Goal: Transaction & Acquisition: Purchase product/service

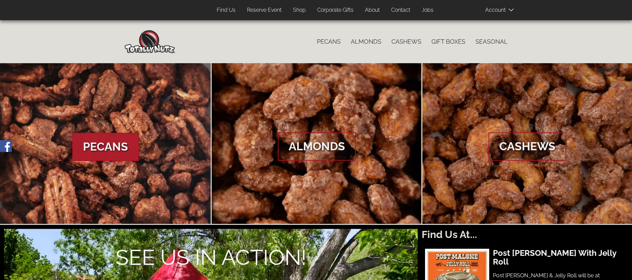
click at [449, 40] on link "Gift Boxes" at bounding box center [449, 42] width 44 height 14
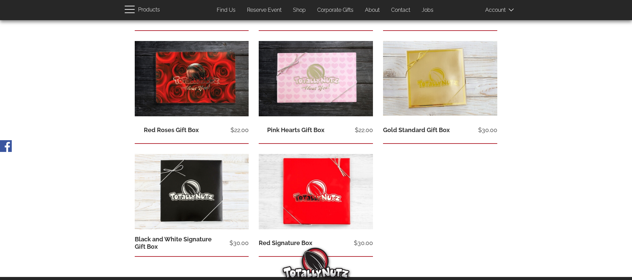
scroll to position [232, 0]
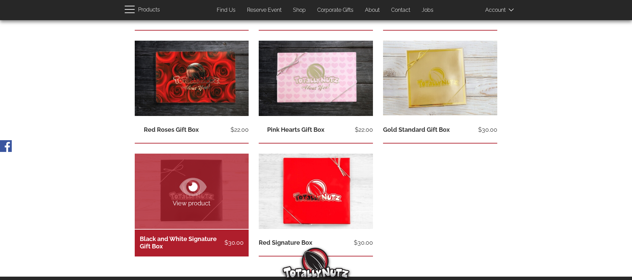
click at [197, 191] on icon at bounding box center [193, 187] width 27 height 24
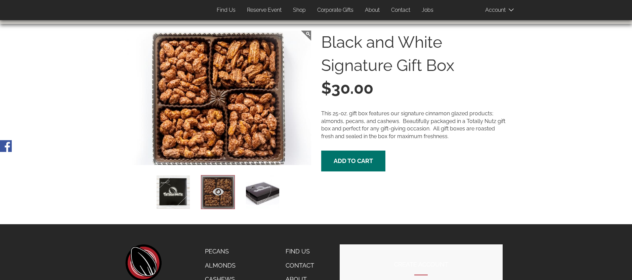
scroll to position [59, 0]
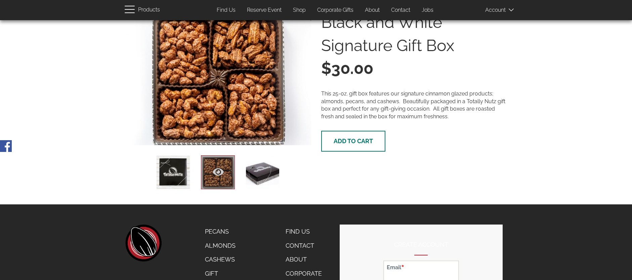
click at [362, 144] on span "Add to cart" at bounding box center [353, 140] width 39 height 7
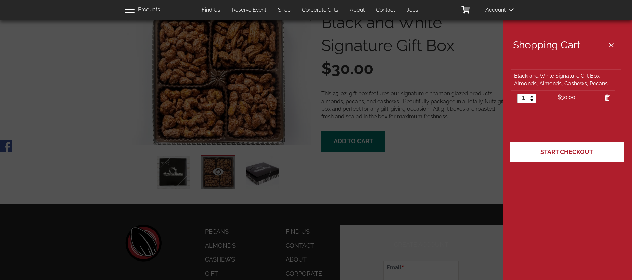
click at [562, 156] on link "Start Checkout" at bounding box center [567, 152] width 114 height 21
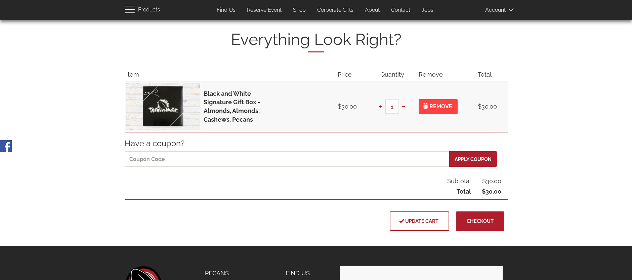
scroll to position [52, 0]
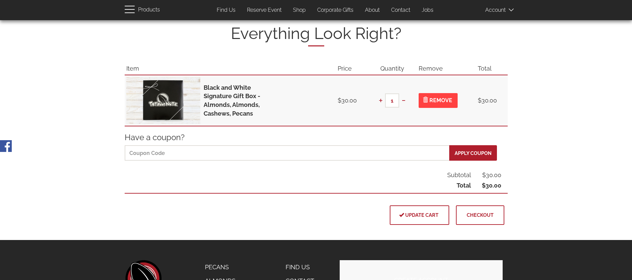
click at [477, 212] on span "Checkout" at bounding box center [480, 215] width 27 height 6
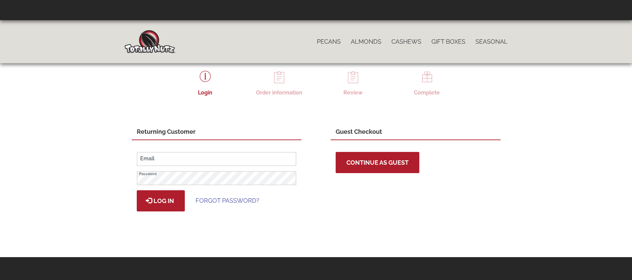
click at [374, 163] on span "Continue as Guest" at bounding box center [378, 162] width 62 height 7
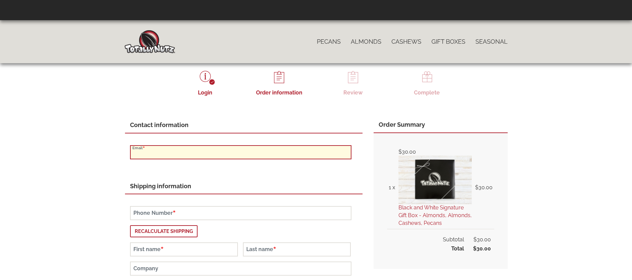
click at [181, 153] on input "Email" at bounding box center [241, 152] width 222 height 14
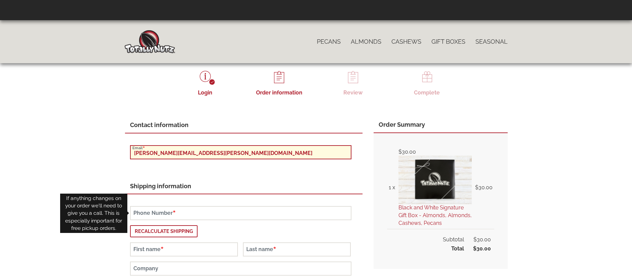
type input "[PERSON_NAME][EMAIL_ADDRESS][PERSON_NAME][DOMAIN_NAME]"
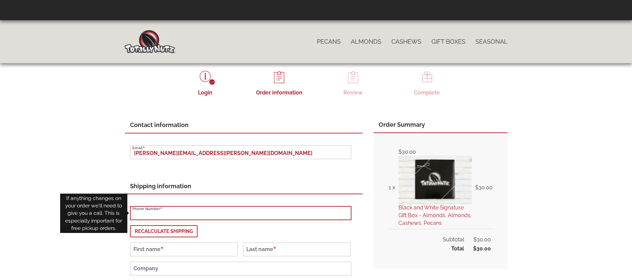
click at [164, 212] on input "Phone Number" at bounding box center [241, 213] width 222 height 14
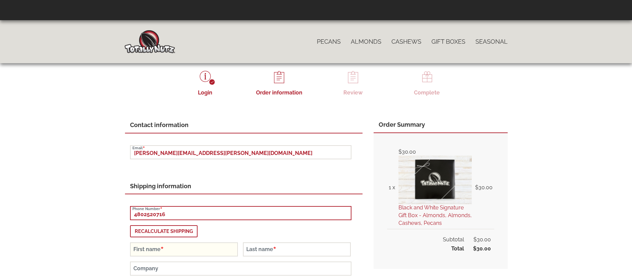
type input "4802520716"
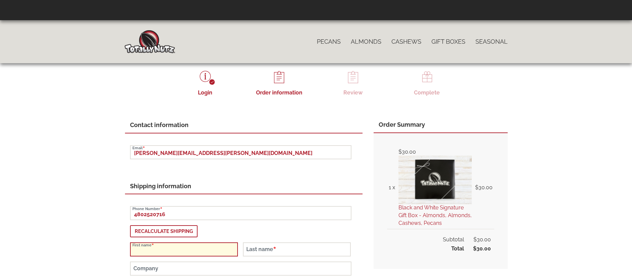
click at [176, 250] on input "First name" at bounding box center [184, 249] width 108 height 14
type input "MATT"
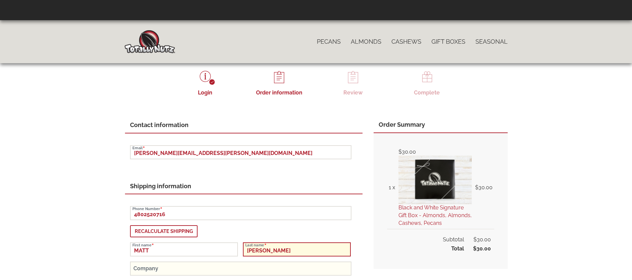
type input "[PERSON_NAME]"
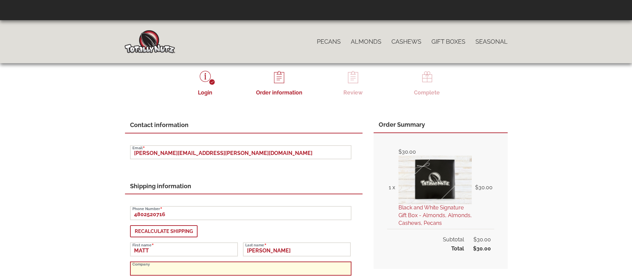
click at [151, 267] on input "Company" at bounding box center [241, 269] width 222 height 14
type input "FIRST PURPOSE"
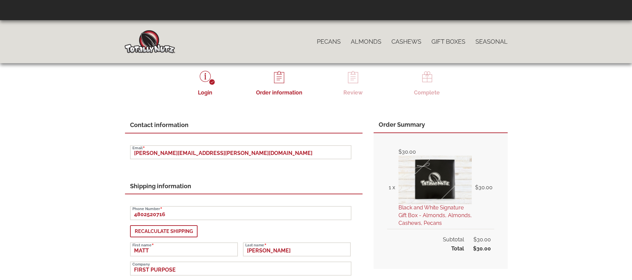
click at [363, 245] on div "Contact information kathy.treanor@luxfinancial.io Email Shipping information 48…" at bounding box center [249, 236] width 249 height 239
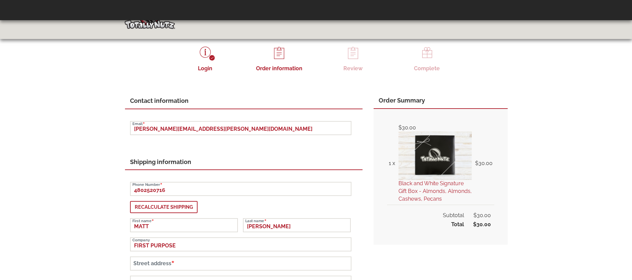
scroll to position [25, 0]
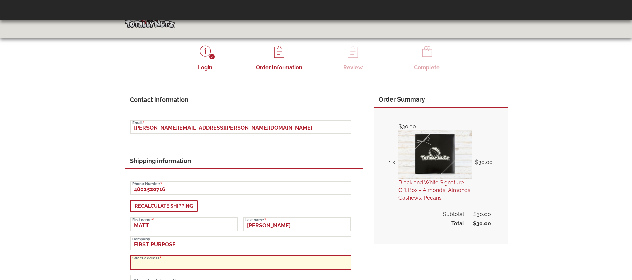
click at [158, 263] on input "Street address" at bounding box center [241, 262] width 222 height 14
type input "462 E 800 N"
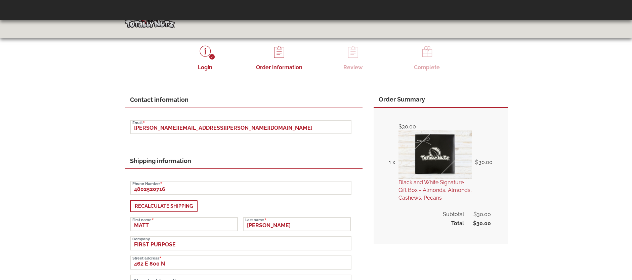
click at [361, 260] on div "4802520716 Phone Number Recalculate shipping MATT First name CROAD Last name FI…" at bounding box center [244, 249] width 238 height 161
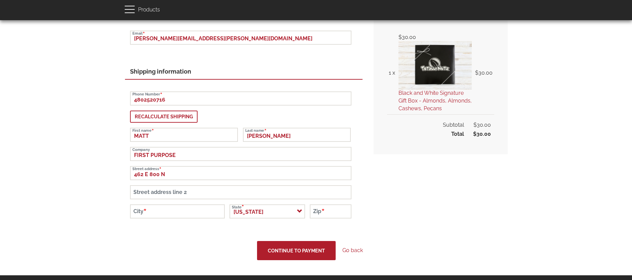
scroll to position [115, 0]
click at [161, 210] on input "City" at bounding box center [177, 211] width 95 height 14
type input "OREM"
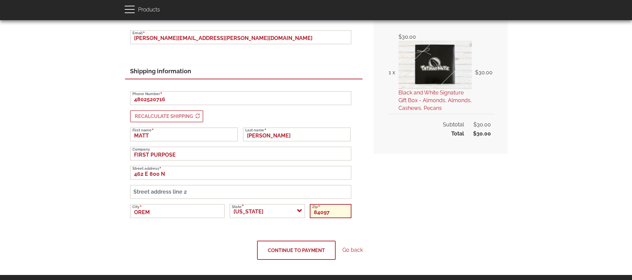
type input "84097"
click at [296, 250] on span "Continue to Payment" at bounding box center [296, 250] width 57 height 6
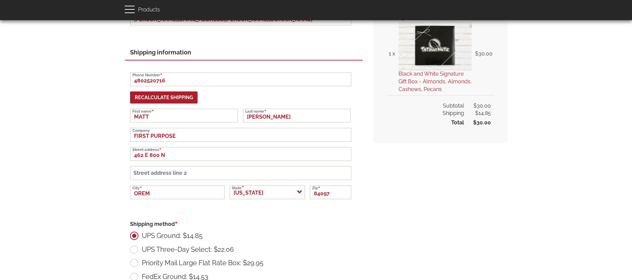
scroll to position [134, 0]
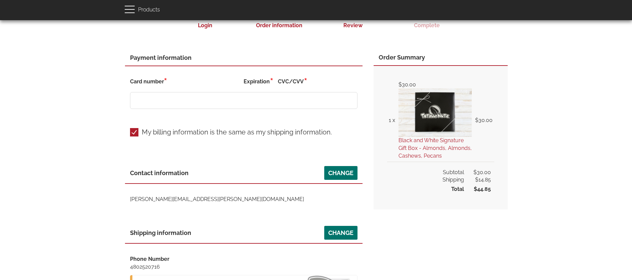
scroll to position [23, 0]
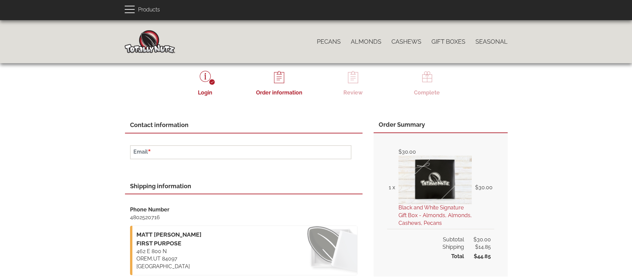
scroll to position [135, 0]
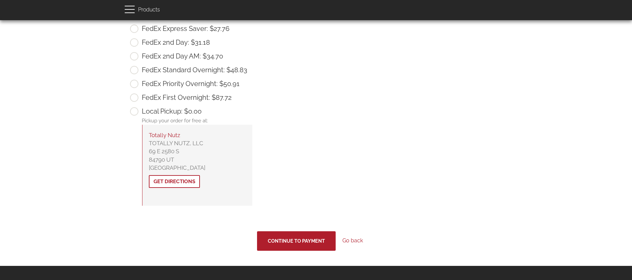
scroll to position [356, 0]
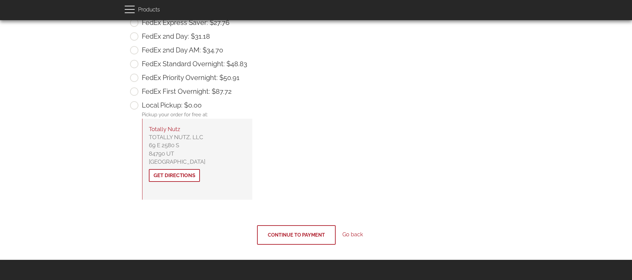
click at [315, 232] on span "Continue to Payment" at bounding box center [296, 235] width 57 height 6
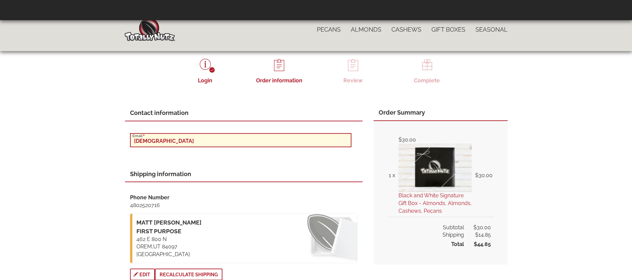
type input "[PERSON_NAME][EMAIL_ADDRESS][PERSON_NAME][DOMAIN_NAME]"
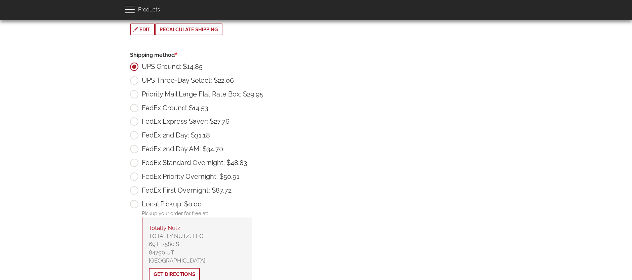
scroll to position [256, 0]
